Goal: Task Accomplishment & Management: Manage account settings

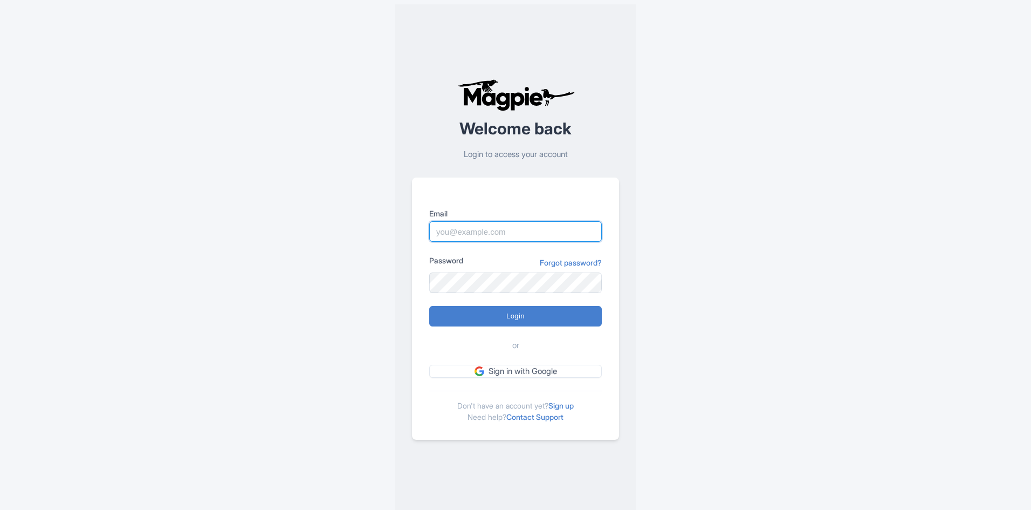
click at [505, 229] on input "Email" at bounding box center [515, 231] width 173 height 20
type input "rositsag@bigbustours.com"
click at [480, 310] on input "Login" at bounding box center [515, 316] width 173 height 20
type input "Logging in..."
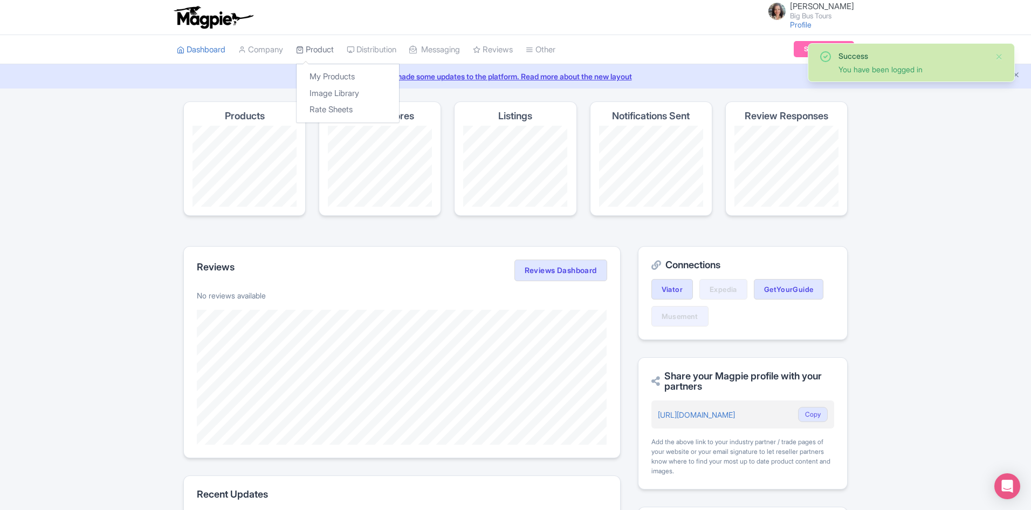
click at [329, 51] on link "Product" at bounding box center [315, 50] width 38 height 30
click at [327, 72] on link "My Products" at bounding box center [348, 77] width 102 height 17
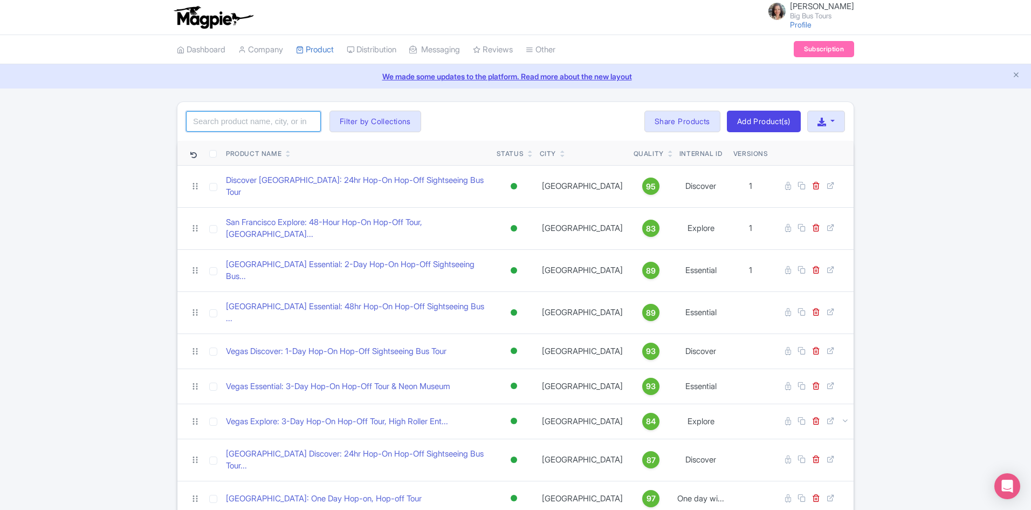
click at [268, 120] on input "search" at bounding box center [253, 121] width 135 height 20
type input "los angeles"
click button "Search" at bounding box center [0, 0] width 0 height 0
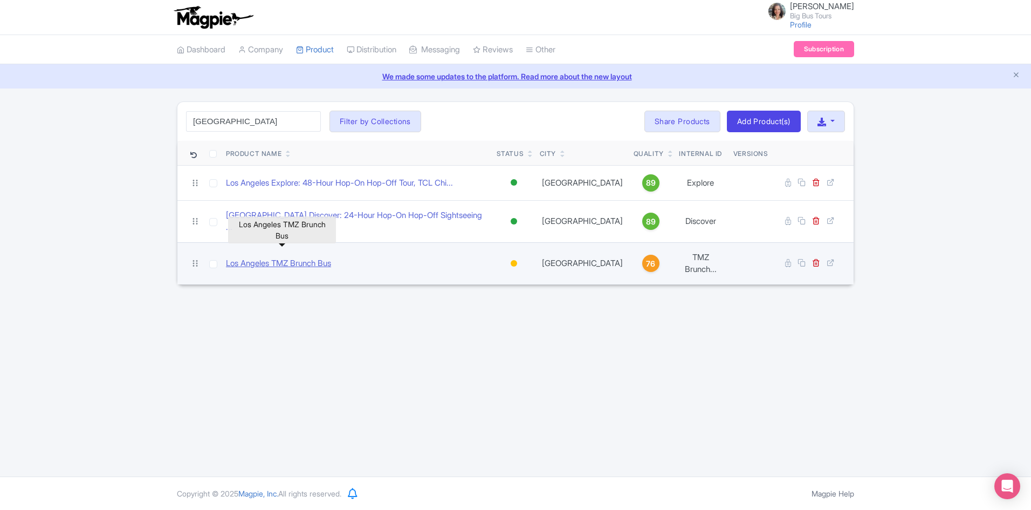
click at [292, 257] on link "Los Angeles TMZ Brunch Bus" at bounding box center [278, 263] width 105 height 12
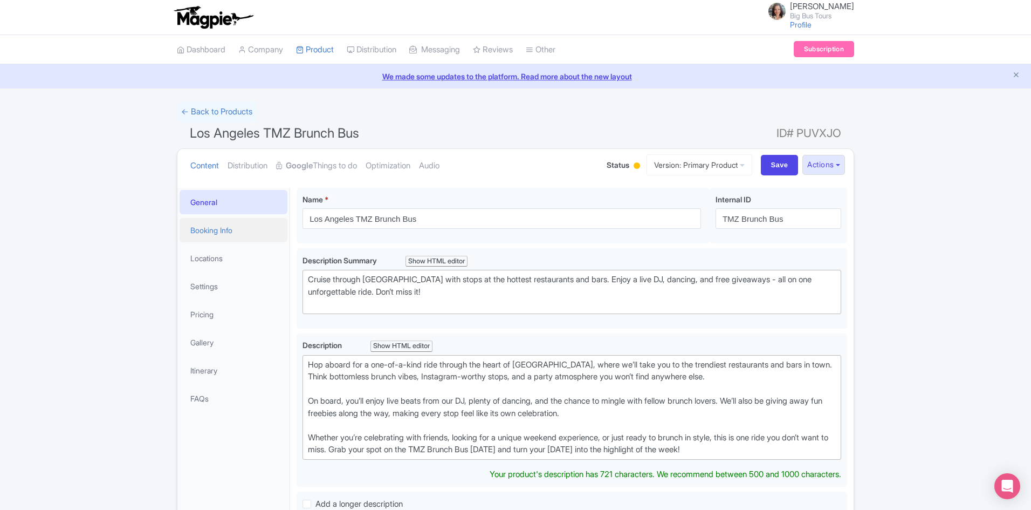
drag, startPoint x: 213, startPoint y: 226, endPoint x: 230, endPoint y: 236, distance: 19.3
click at [214, 227] on link "Booking Info" at bounding box center [234, 230] width 108 height 24
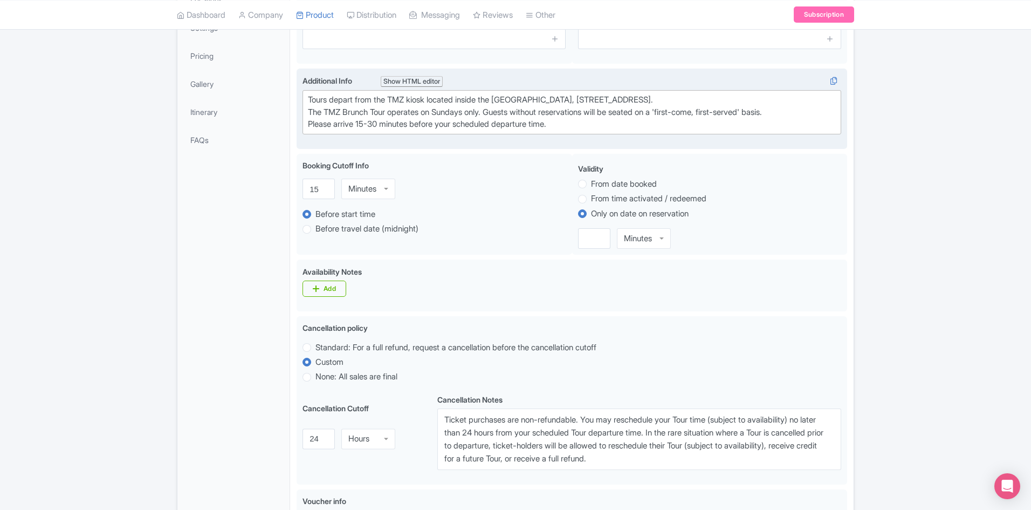
scroll to position [54, 0]
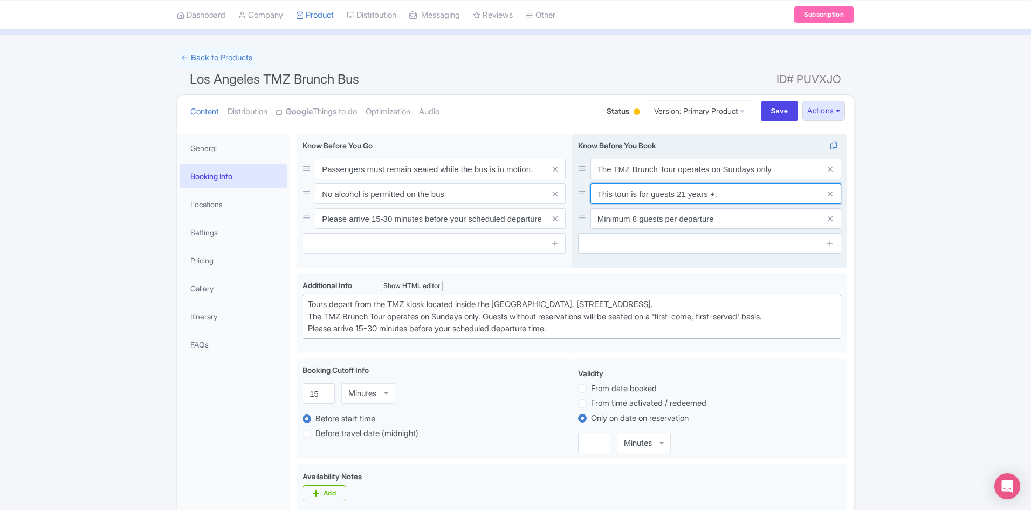
click at [723, 194] on input "This tour is for guests 21 years +." at bounding box center [716, 193] width 251 height 20
type input "This tour is for guests 21 years +"
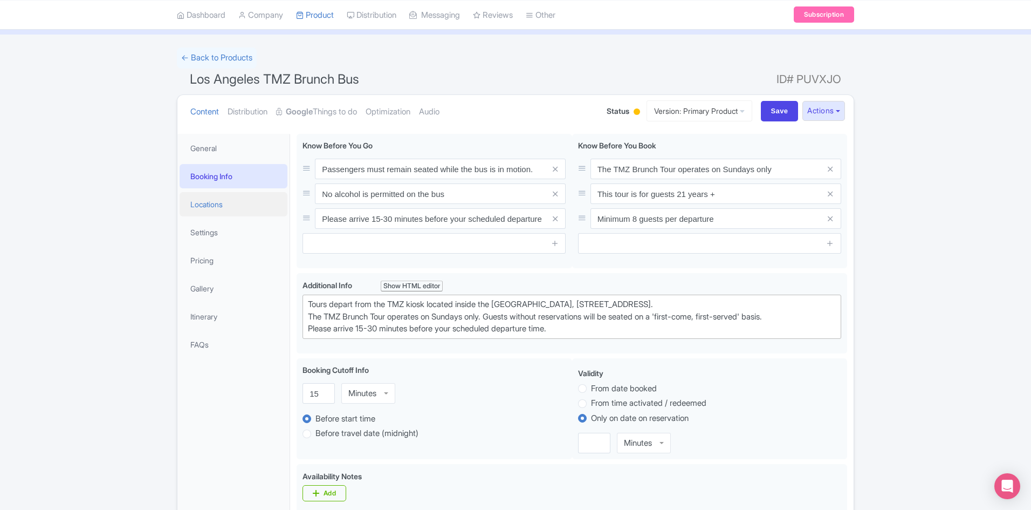
click at [222, 207] on link "Locations" at bounding box center [234, 204] width 108 height 24
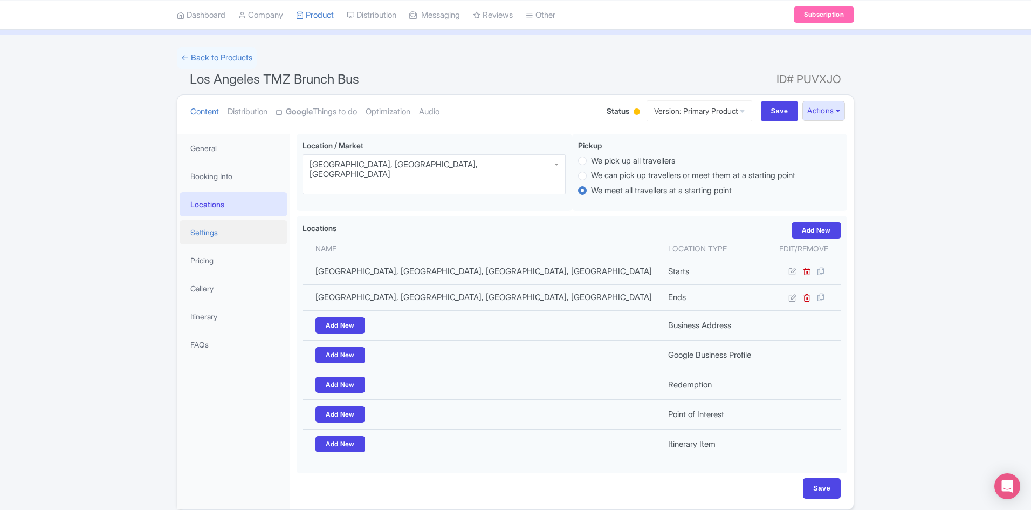
click at [203, 235] on link "Settings" at bounding box center [234, 232] width 108 height 24
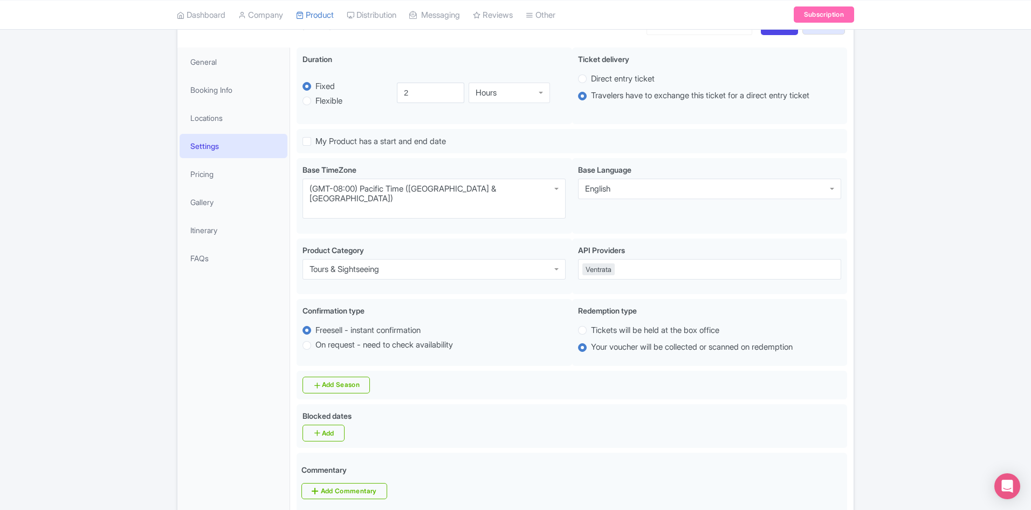
scroll to position [0, 0]
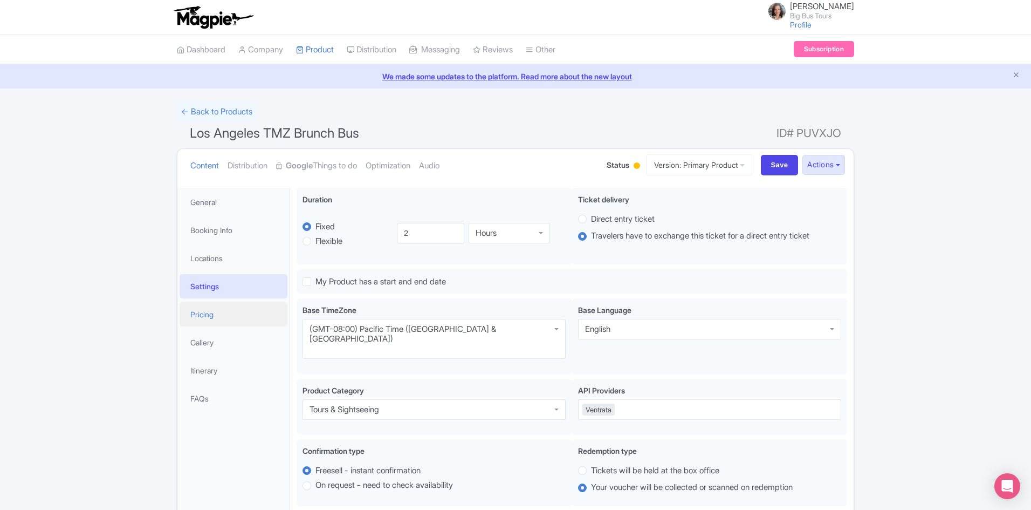
click at [214, 312] on link "Pricing" at bounding box center [234, 314] width 108 height 24
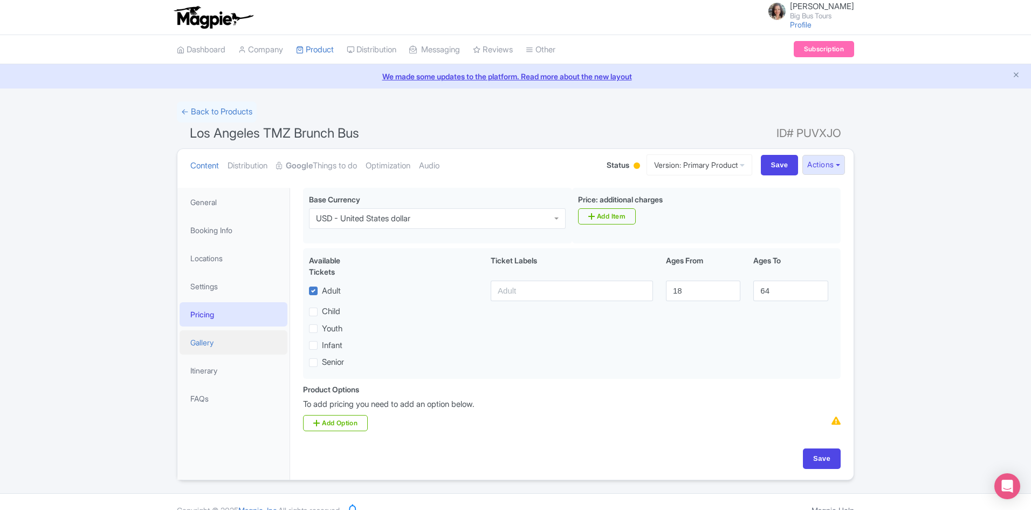
click at [210, 341] on link "Gallery" at bounding box center [234, 342] width 108 height 24
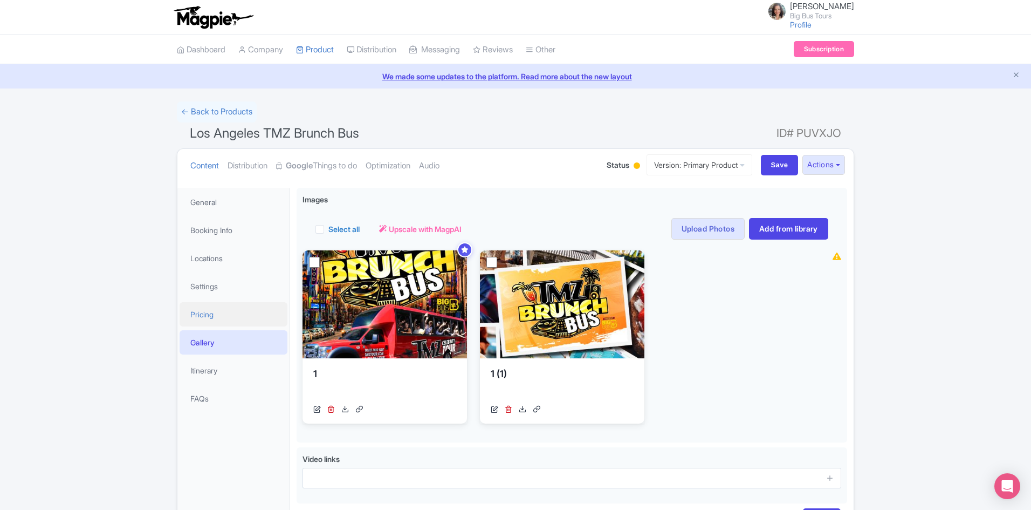
drag, startPoint x: 200, startPoint y: 314, endPoint x: 263, endPoint y: 312, distance: 63.1
click at [201, 313] on link "Pricing" at bounding box center [234, 314] width 108 height 24
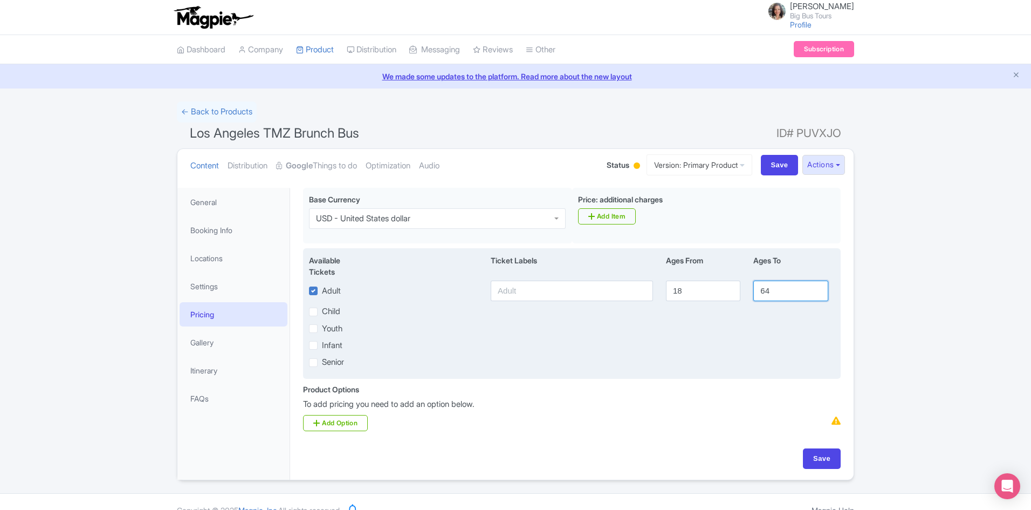
drag, startPoint x: 771, startPoint y: 293, endPoint x: 727, endPoint y: 285, distance: 44.4
click at [735, 290] on div "Adult 18 64" at bounding box center [572, 291] width 539 height 20
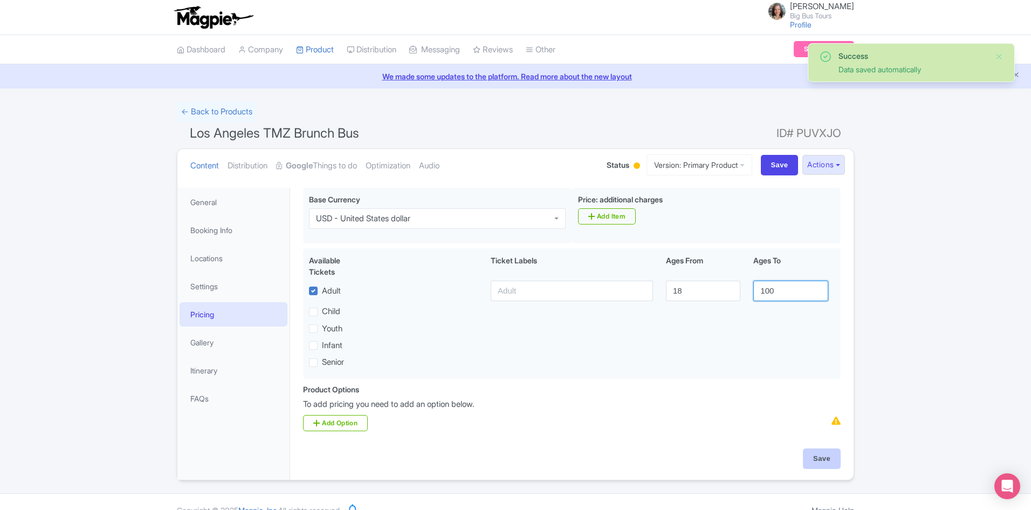
type input "100"
click at [814, 463] on input "Save" at bounding box center [822, 458] width 38 height 20
type input "Saving..."
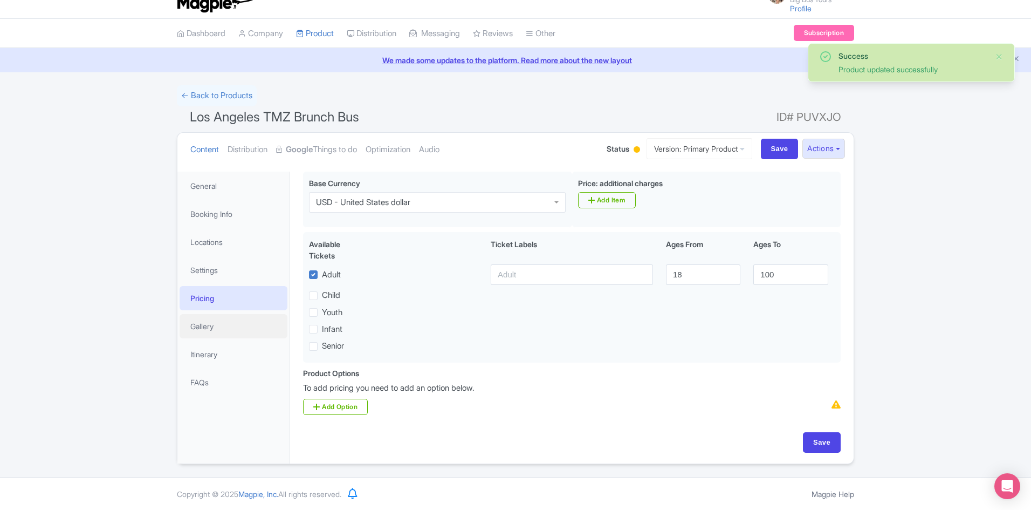
click at [202, 331] on link "Gallery" at bounding box center [234, 326] width 108 height 24
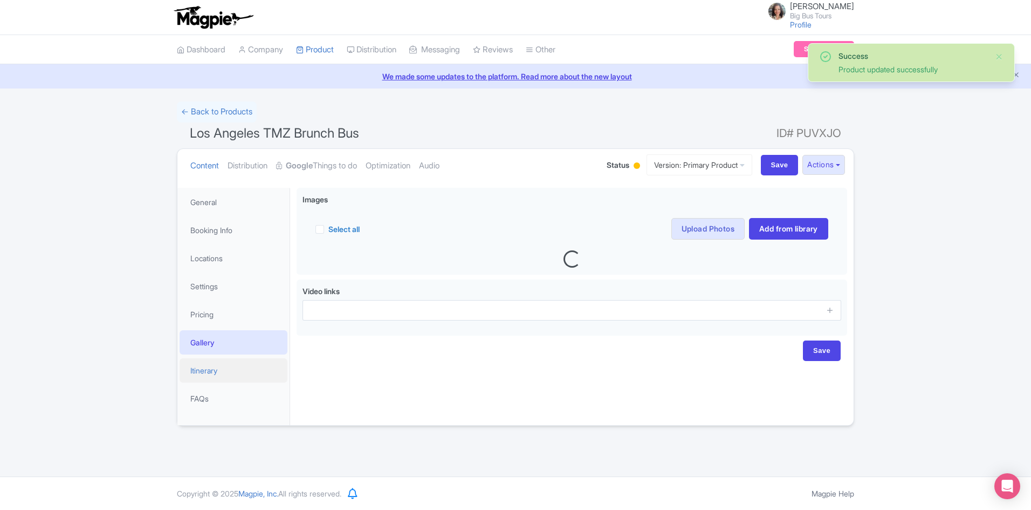
scroll to position [0, 0]
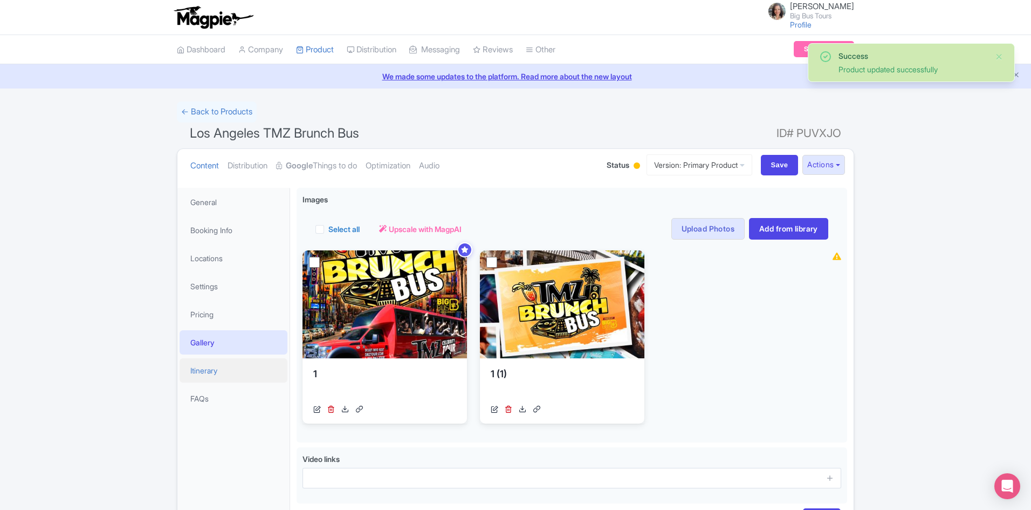
click at [211, 372] on link "Itinerary" at bounding box center [234, 370] width 108 height 24
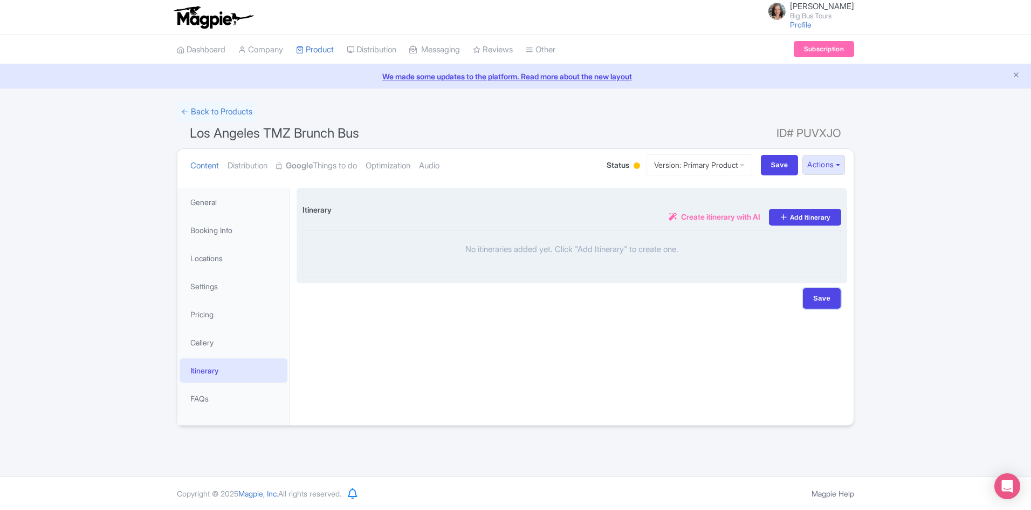
drag, startPoint x: 825, startPoint y: 292, endPoint x: 556, endPoint y: 217, distance: 279.6
click at [824, 295] on input "Save" at bounding box center [822, 298] width 38 height 20
type input "Saving..."
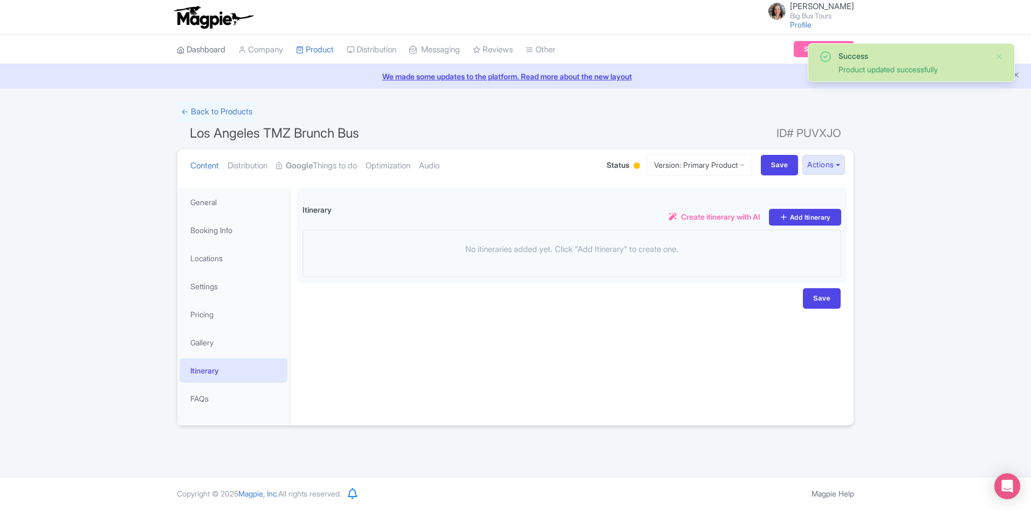
click at [204, 49] on link "Dashboard" at bounding box center [201, 50] width 49 height 30
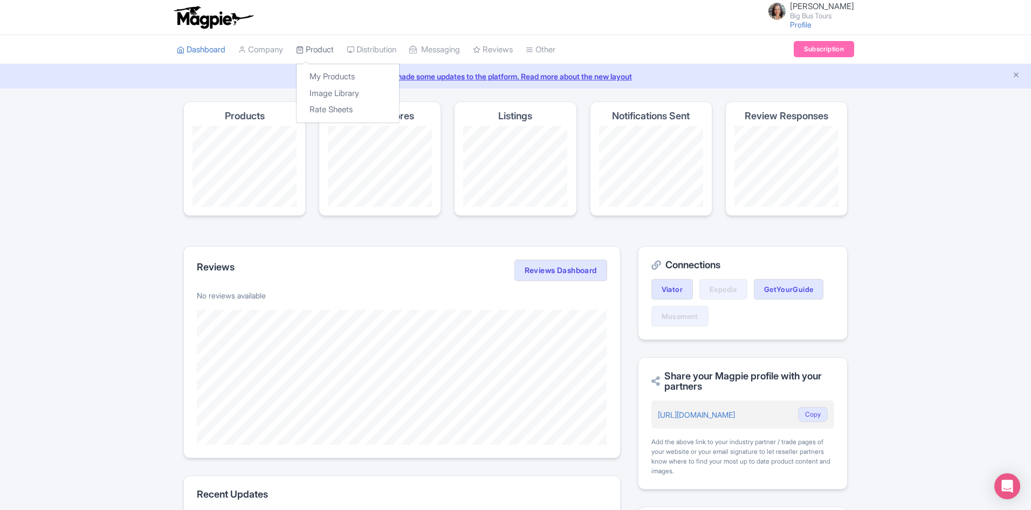
click at [322, 48] on link "Product" at bounding box center [315, 50] width 38 height 30
click at [325, 72] on link "My Products" at bounding box center [348, 77] width 102 height 17
click at [328, 73] on link "My Products" at bounding box center [348, 77] width 102 height 17
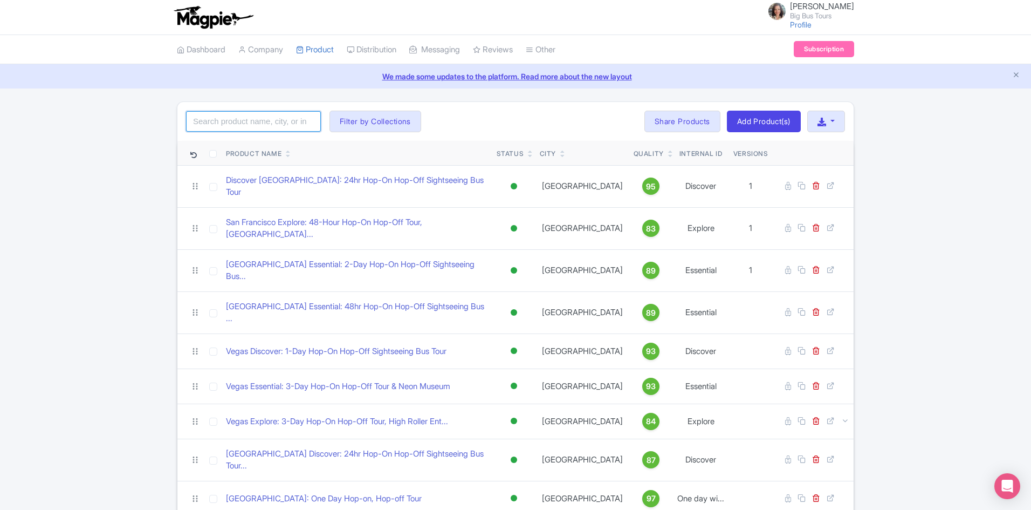
click at [243, 125] on input "search" at bounding box center [253, 121] width 135 height 20
type input "los"
click button "Search" at bounding box center [0, 0] width 0 height 0
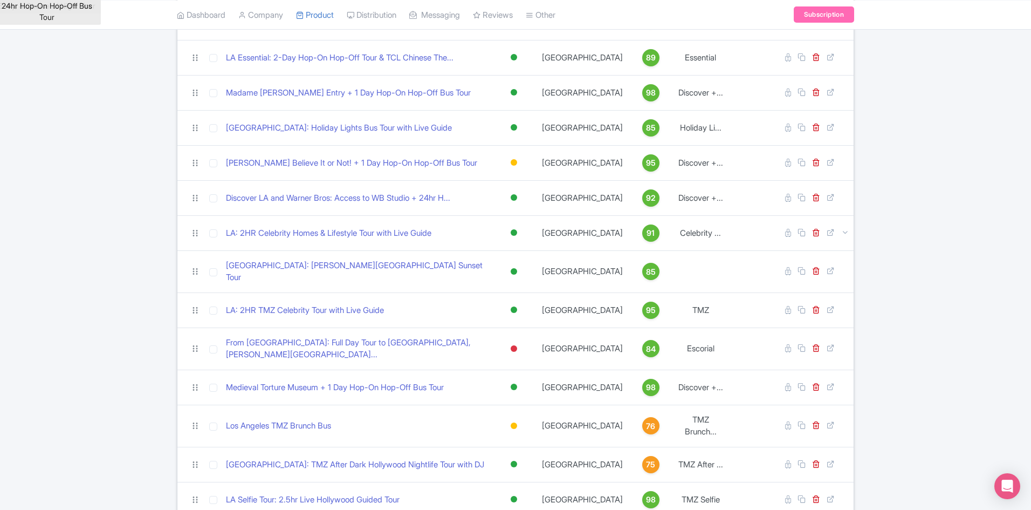
scroll to position [216, 0]
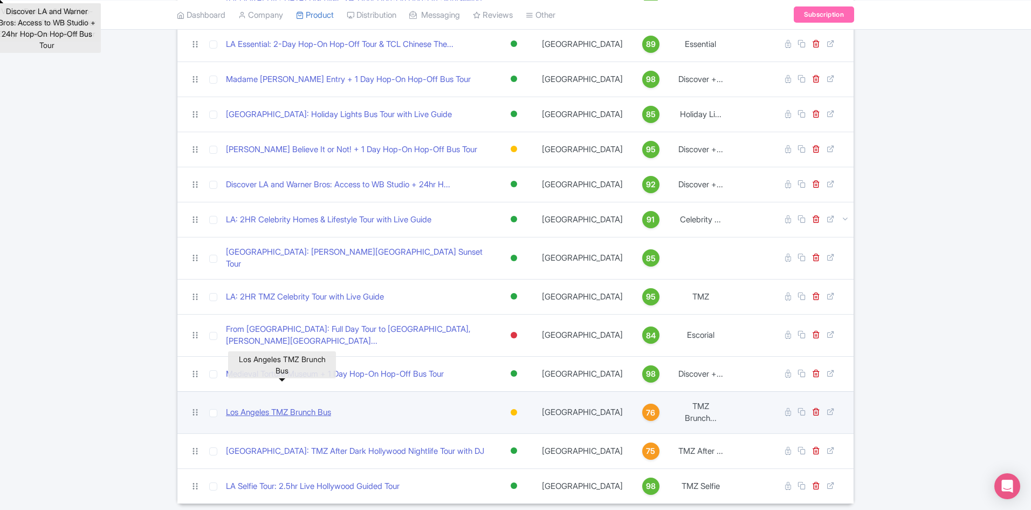
click at [300, 406] on link "Los Angeles TMZ Brunch Bus" at bounding box center [278, 412] width 105 height 12
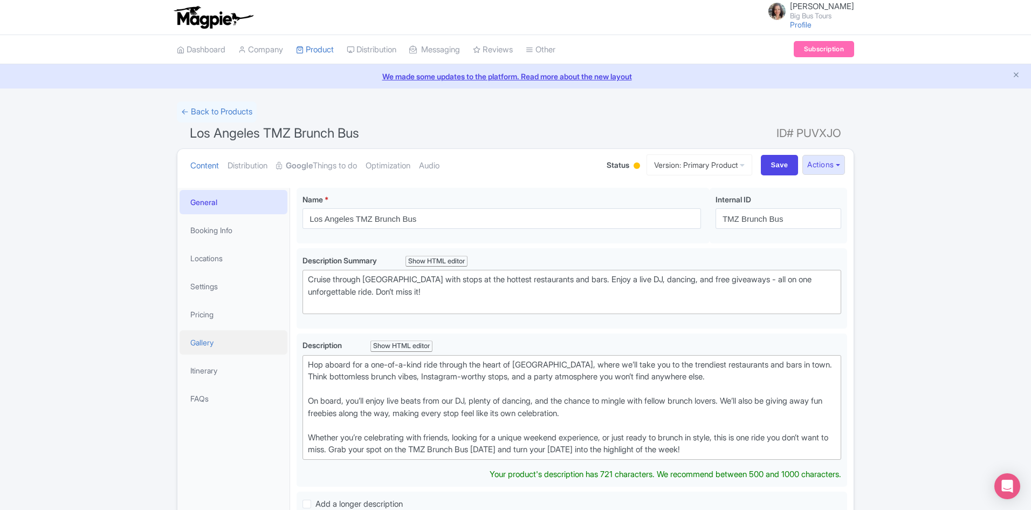
click at [210, 344] on link "Gallery" at bounding box center [234, 342] width 108 height 24
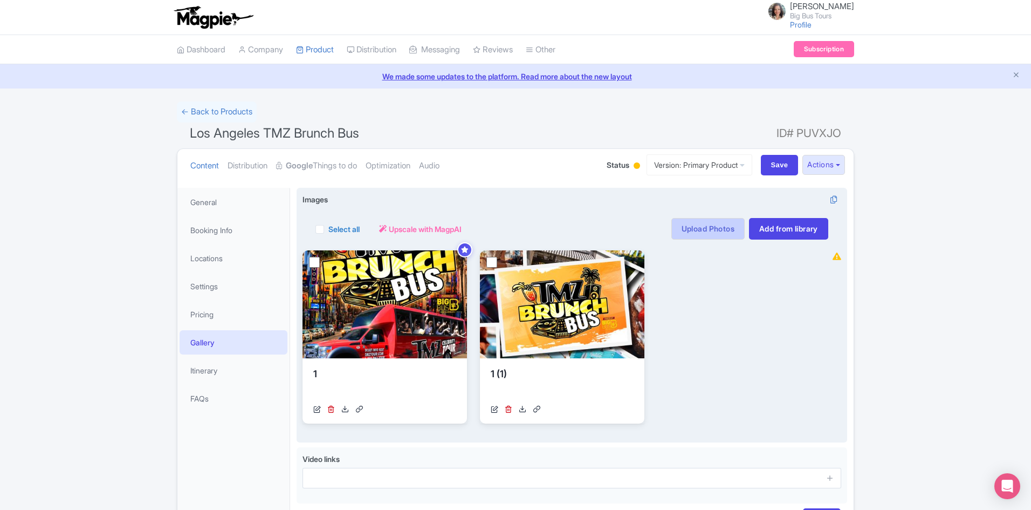
click at [695, 228] on link "Upload Photos" at bounding box center [708, 229] width 73 height 22
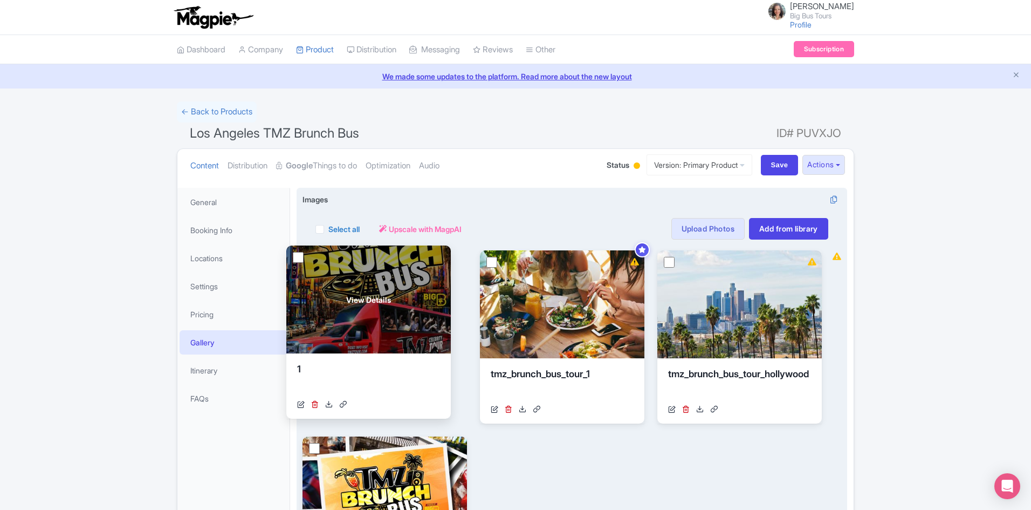
drag, startPoint x: 730, startPoint y: 322, endPoint x: 357, endPoint y: 316, distance: 373.4
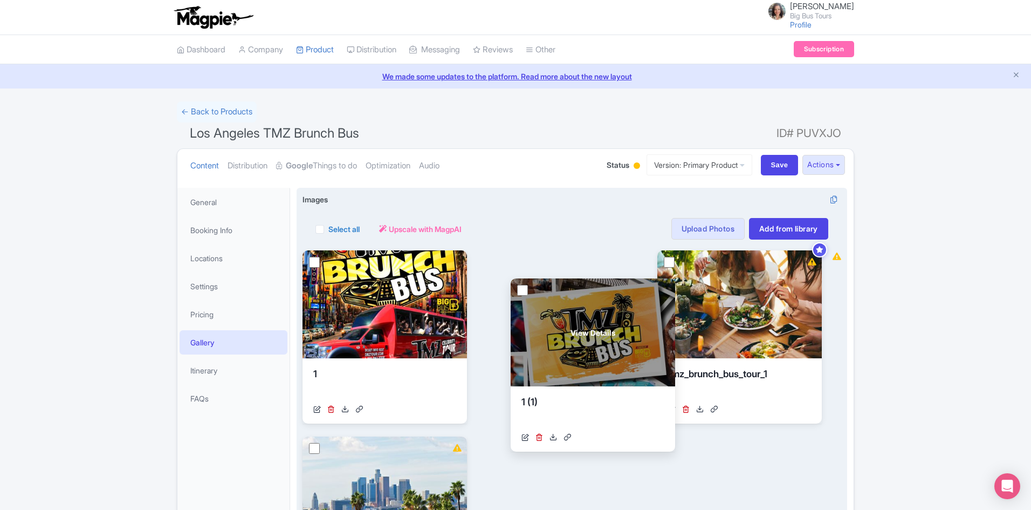
drag, startPoint x: 418, startPoint y: 469, endPoint x: 626, endPoint y: 311, distance: 261.4
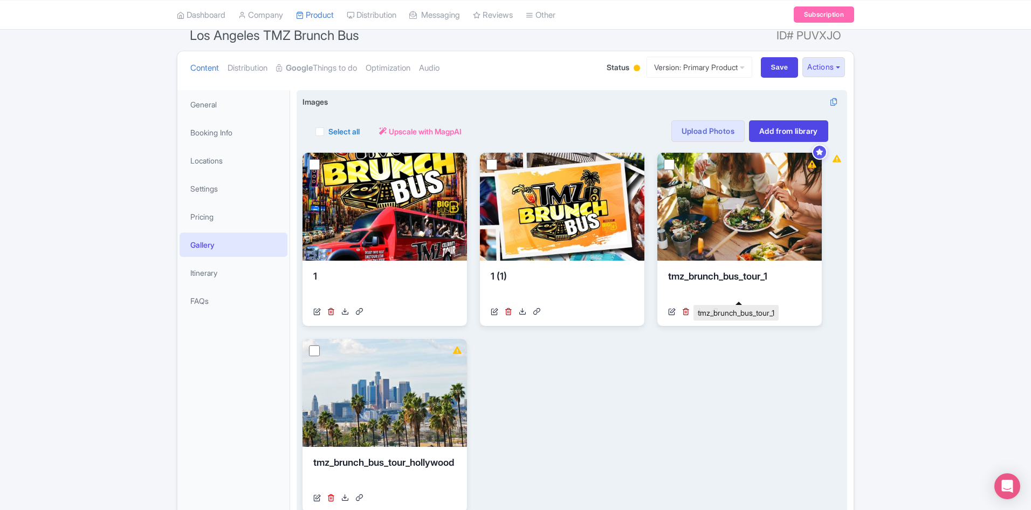
scroll to position [263, 0]
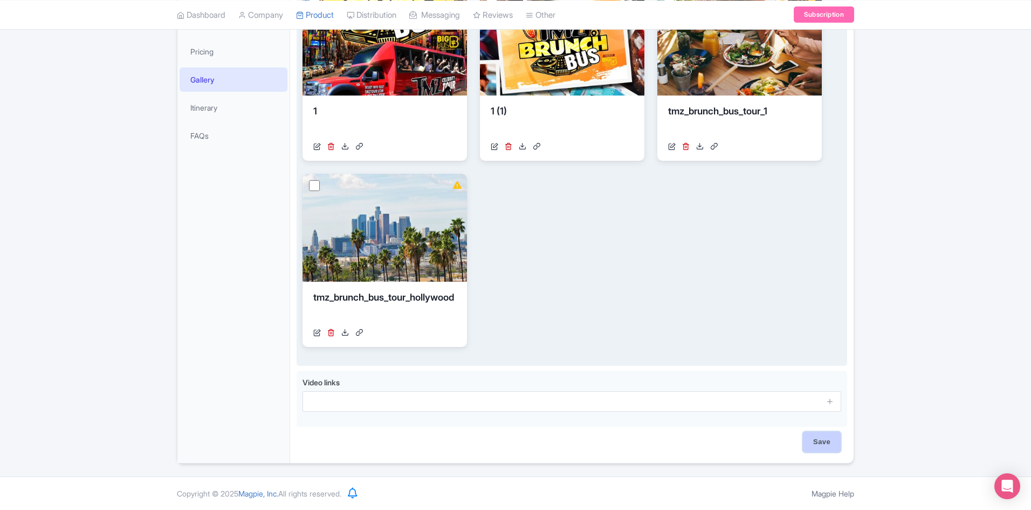
click at [821, 444] on input "Save" at bounding box center [822, 442] width 38 height 20
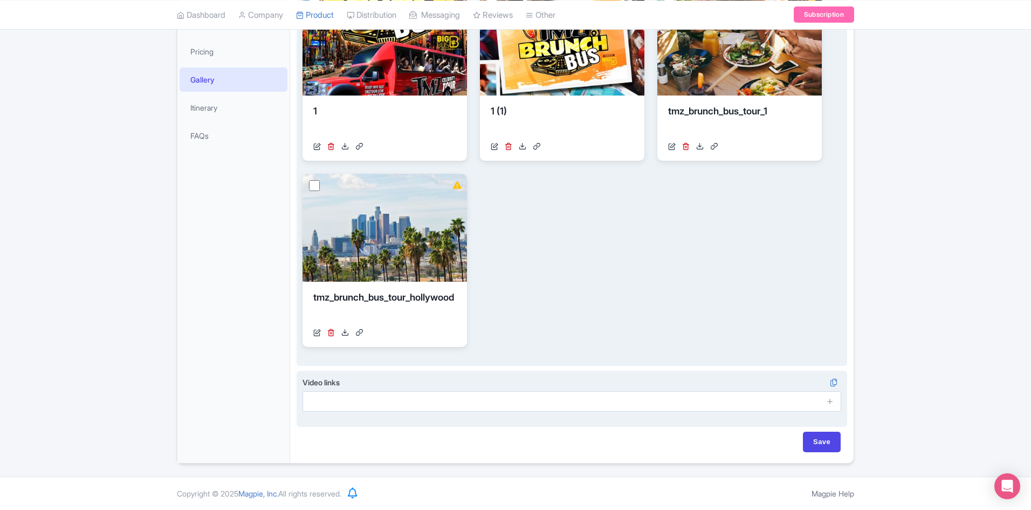
type input "Saving..."
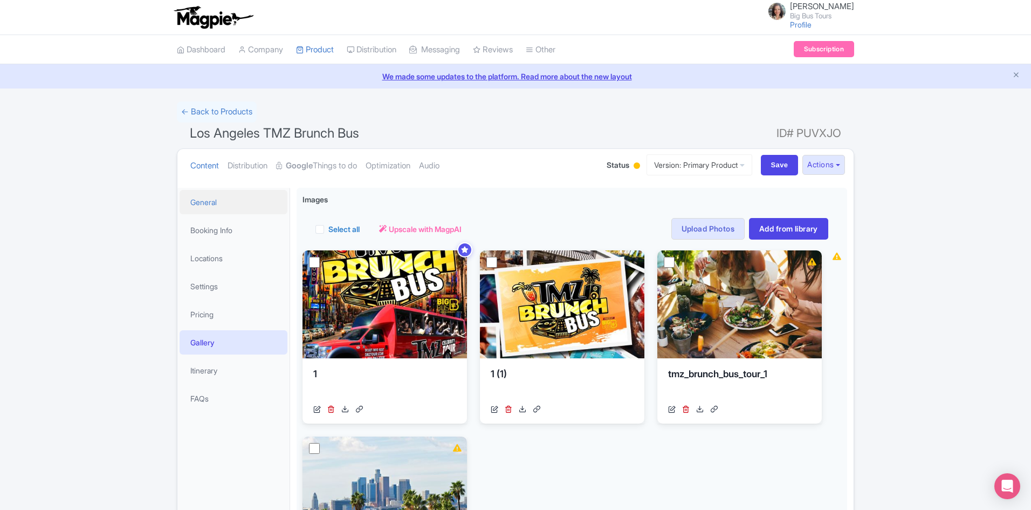
click at [202, 204] on link "General" at bounding box center [234, 202] width 108 height 24
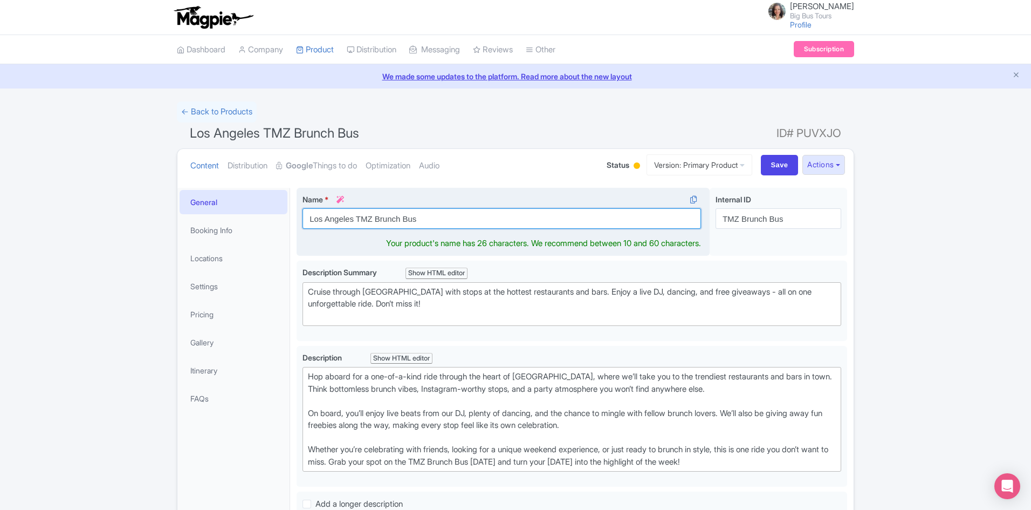
drag, startPoint x: 426, startPoint y: 222, endPoint x: 356, endPoint y: 221, distance: 70.1
click at [356, 221] on input "Los Angeles TMZ Brunch Bus" at bounding box center [502, 218] width 399 height 20
